Goal: Browse casually: Explore the website without a specific task or goal

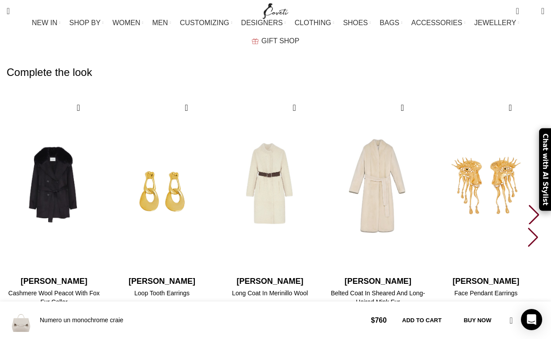
scroll to position [1622, 0]
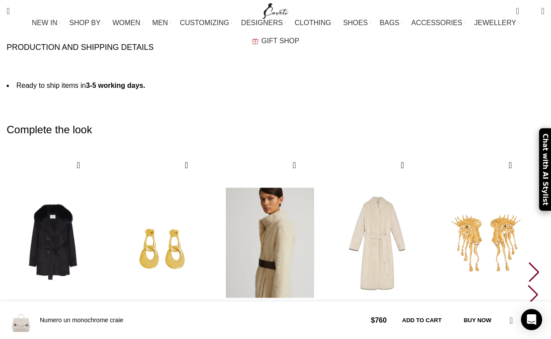
click at [283, 152] on img "3 / 10" at bounding box center [270, 243] width 98 height 182
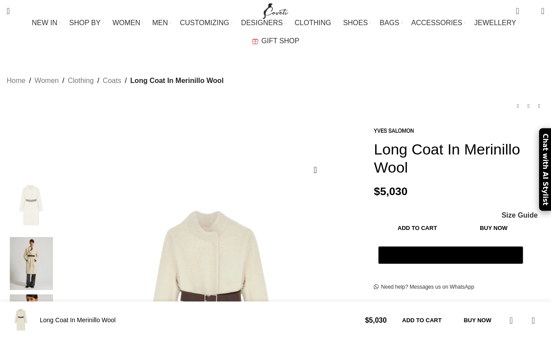
scroll to position [2114, 0]
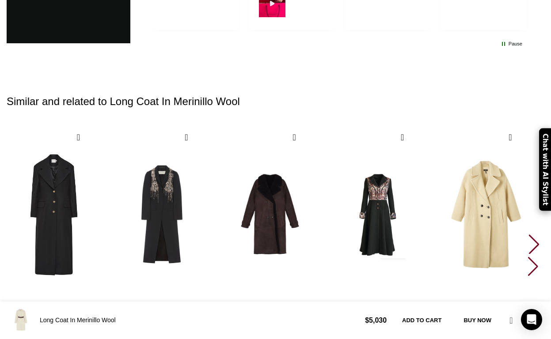
click at [386, 124] on img "4 / 30" at bounding box center [378, 215] width 98 height 182
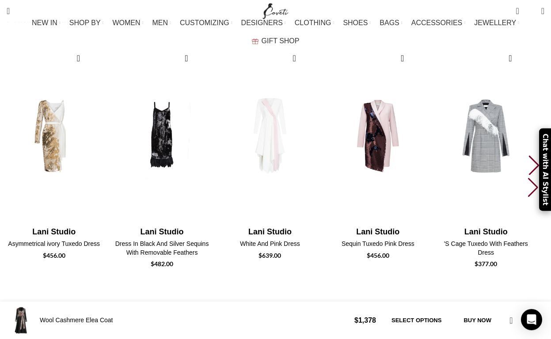
scroll to position [1002, 0]
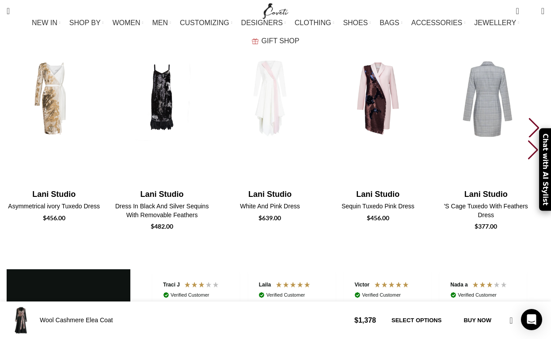
click at [494, 61] on img "5 / 10" at bounding box center [486, 99] width 98 height 182
